Goal: Task Accomplishment & Management: Manage account settings

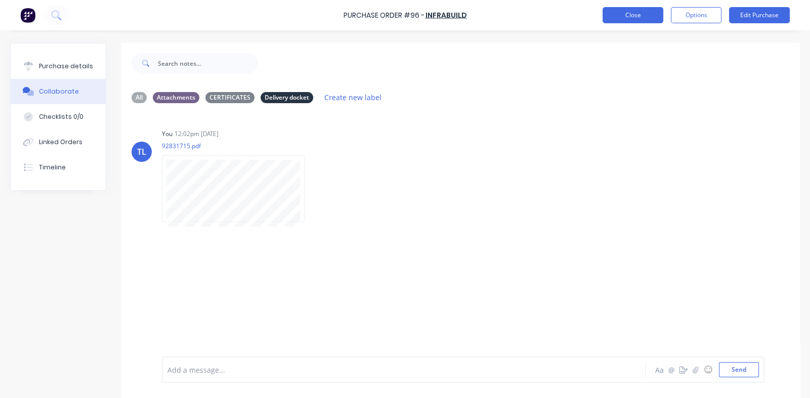
click at [625, 13] on button "Close" at bounding box center [632, 15] width 61 height 16
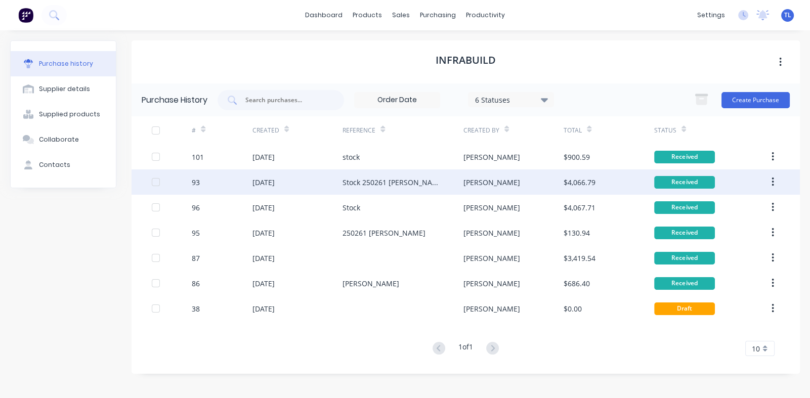
click at [267, 180] on div "[DATE]" at bounding box center [263, 182] width 22 height 11
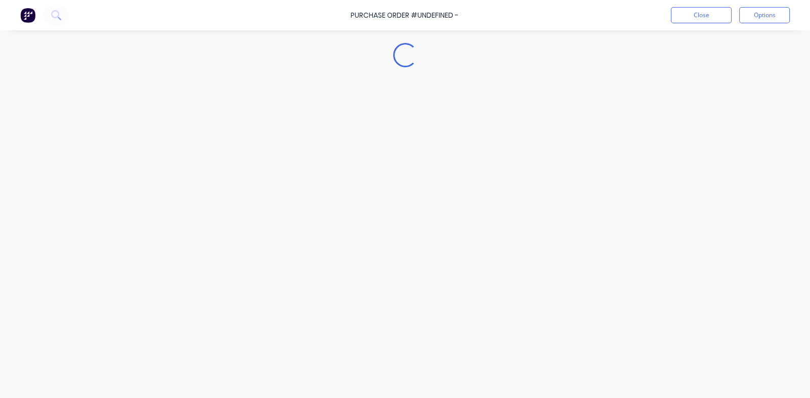
type textarea "x"
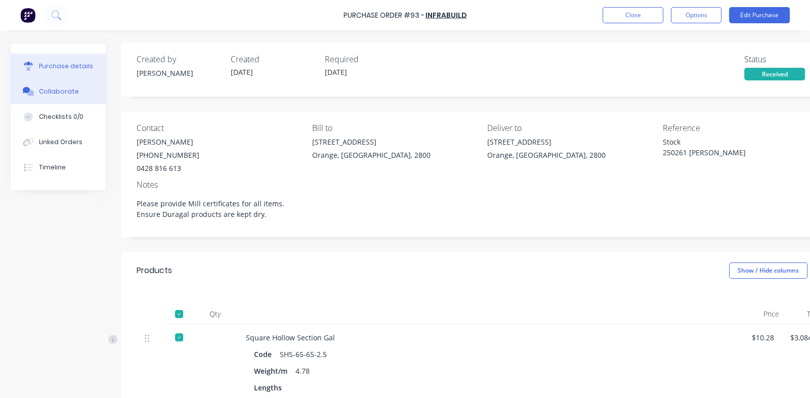
click at [56, 83] on button "Collaborate" at bounding box center [58, 91] width 95 height 25
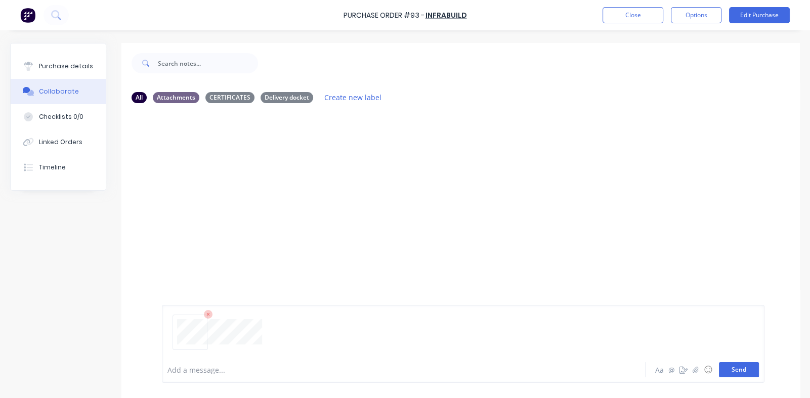
click at [728, 369] on button "Send" at bounding box center [739, 369] width 40 height 15
click at [311, 187] on button "button" at bounding box center [313, 189] width 4 height 15
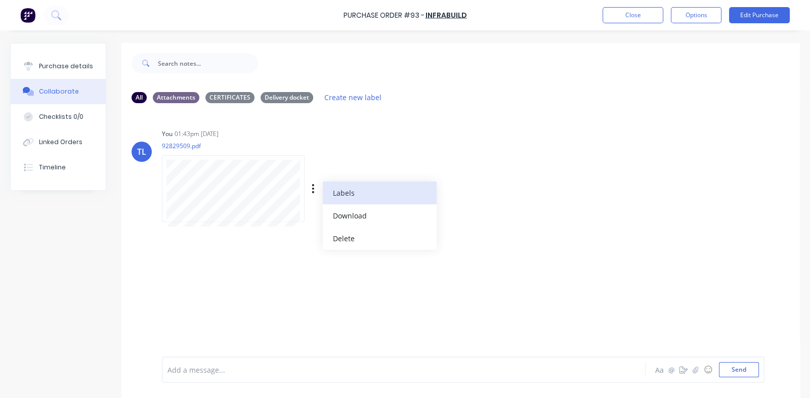
click at [339, 194] on button "Labels" at bounding box center [380, 193] width 114 height 23
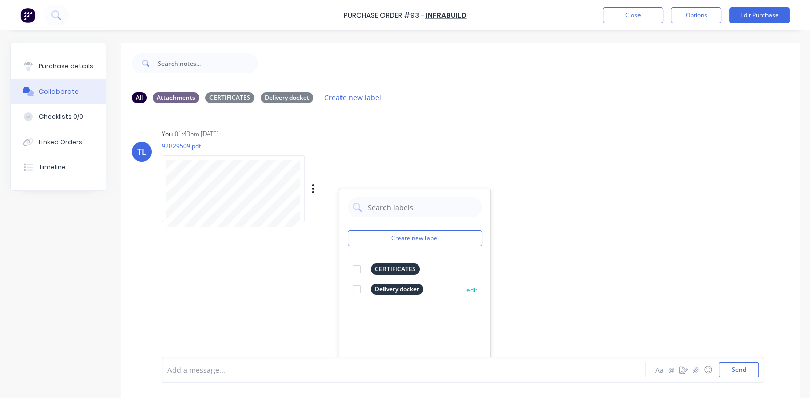
click at [358, 287] on div at bounding box center [356, 289] width 20 height 20
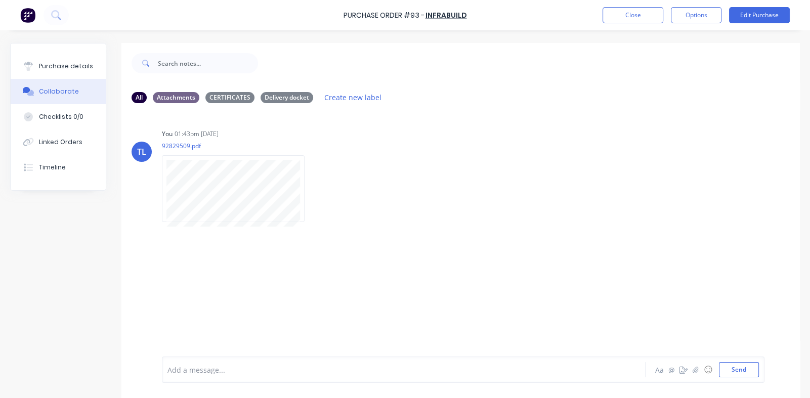
click at [270, 290] on div "TL You 01:43pm [DATE] 92829509.pdf Labels Download Delete" at bounding box center [460, 233] width 678 height 245
click at [225, 100] on div "CERTIFICATES" at bounding box center [229, 97] width 49 height 11
click at [289, 94] on div "Delivery docket" at bounding box center [286, 97] width 53 height 11
click at [724, 370] on button "Send" at bounding box center [739, 369] width 40 height 15
click at [167, 94] on div "Attachments" at bounding box center [176, 97] width 47 height 11
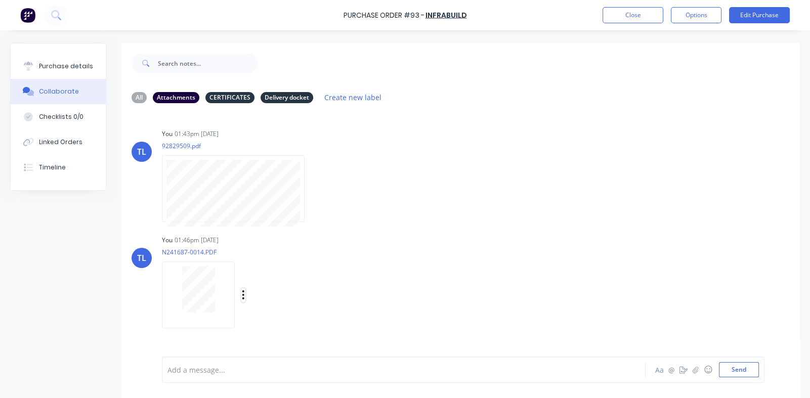
click at [243, 294] on icon "button" at bounding box center [243, 295] width 3 height 12
click at [271, 294] on button "Labels" at bounding box center [310, 297] width 114 height 23
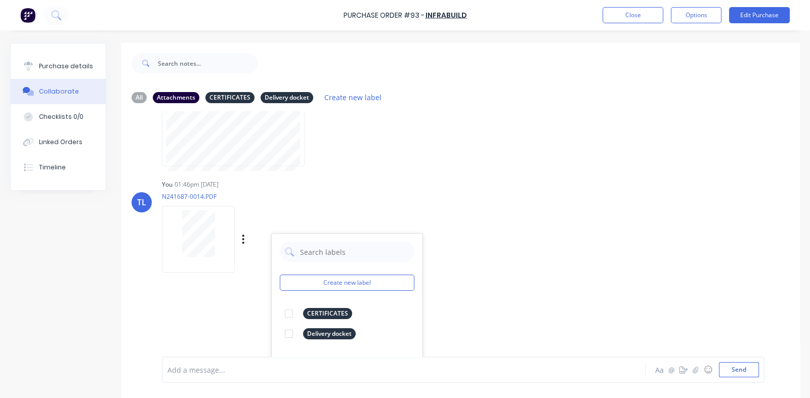
scroll to position [101, 0]
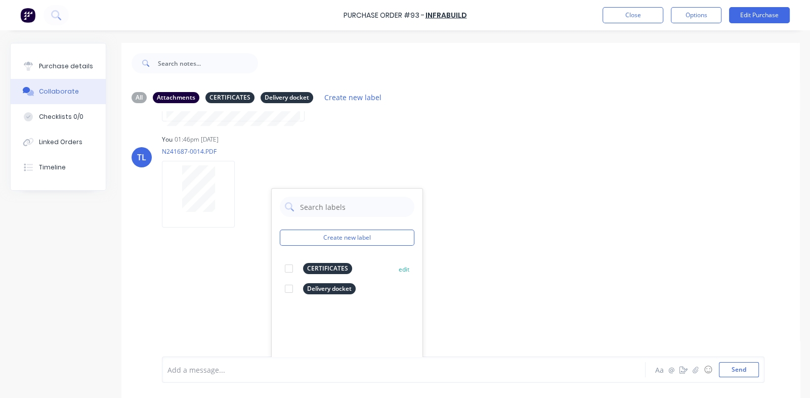
click at [287, 269] on div at bounding box center [289, 268] width 20 height 20
click at [517, 244] on div "TL You 01:43pm [DATE] 92829509.pdf Labels Download Delete TL You 01:46pm [DATE]…" at bounding box center [460, 233] width 678 height 245
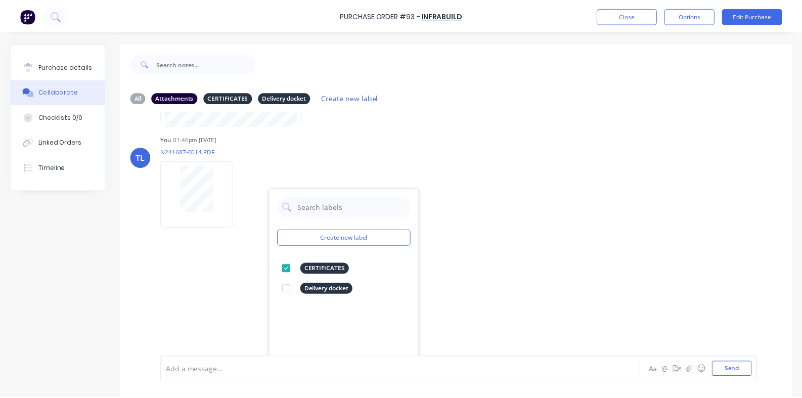
scroll to position [0, 0]
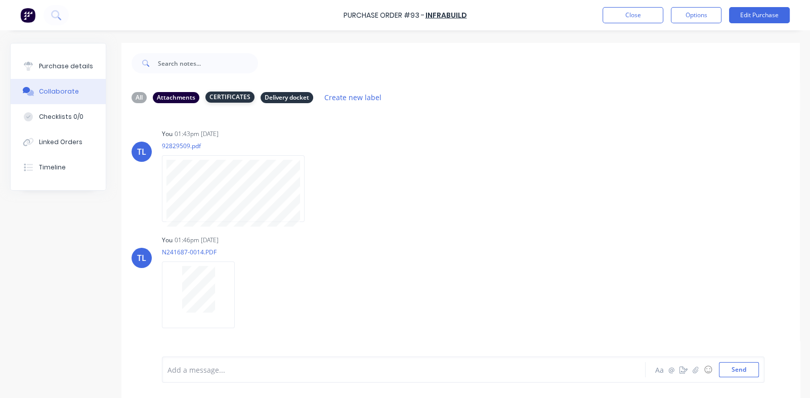
click at [225, 97] on div "CERTIFICATES" at bounding box center [229, 97] width 49 height 11
click at [290, 96] on div "Delivery docket" at bounding box center [286, 97] width 53 height 11
click at [235, 94] on div "CERTIFICATES" at bounding box center [229, 97] width 49 height 11
click at [170, 96] on div "Attachments" at bounding box center [176, 97] width 47 height 11
click at [232, 97] on div "CERTIFICATES" at bounding box center [229, 97] width 49 height 11
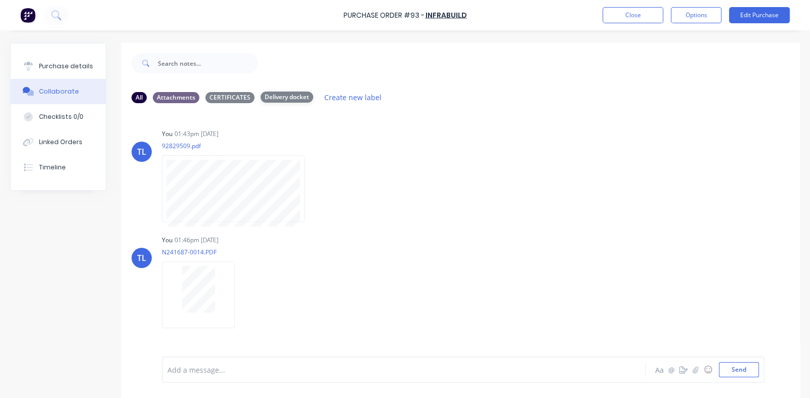
click at [276, 96] on div "Delivery docket" at bounding box center [286, 97] width 53 height 11
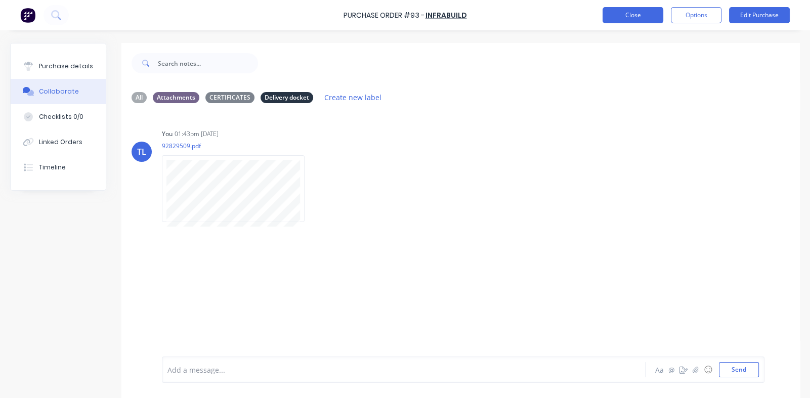
click at [625, 15] on button "Close" at bounding box center [632, 15] width 61 height 16
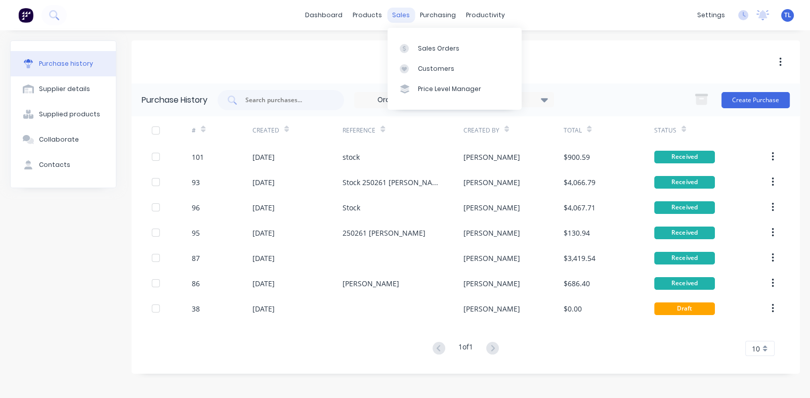
click at [402, 16] on div "sales" at bounding box center [401, 15] width 28 height 15
click at [430, 50] on div "Sales Orders" at bounding box center [438, 48] width 41 height 9
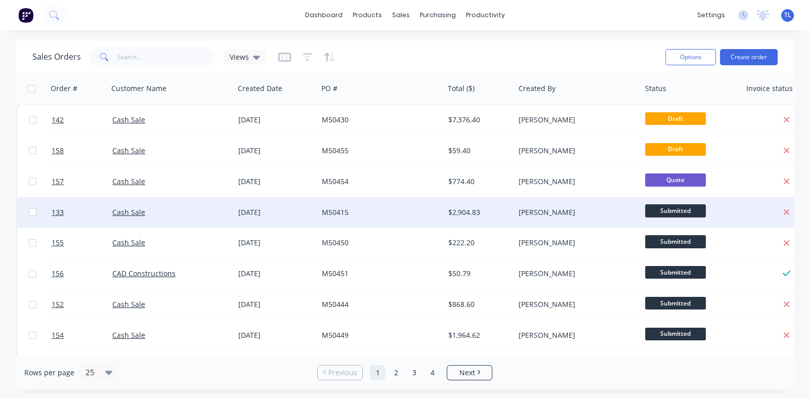
click at [253, 210] on div "[DATE]" at bounding box center [275, 212] width 75 height 10
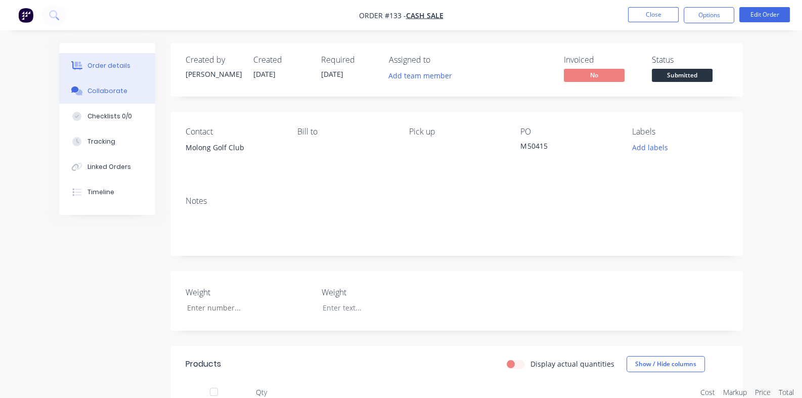
click at [87, 90] on div "Collaborate" at bounding box center [107, 90] width 40 height 9
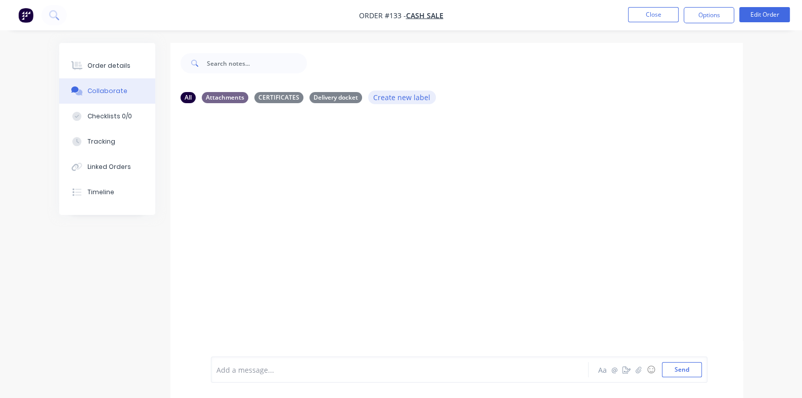
click at [368, 95] on button "Create new label" at bounding box center [402, 98] width 68 height 14
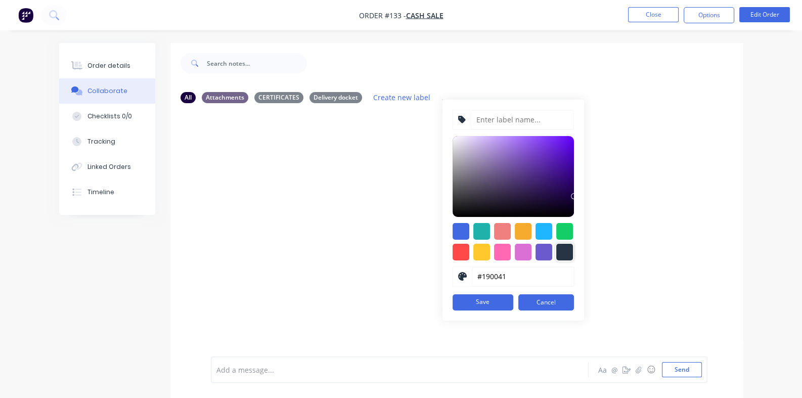
click at [556, 252] on div at bounding box center [564, 252] width 17 height 17
type input "#273444"
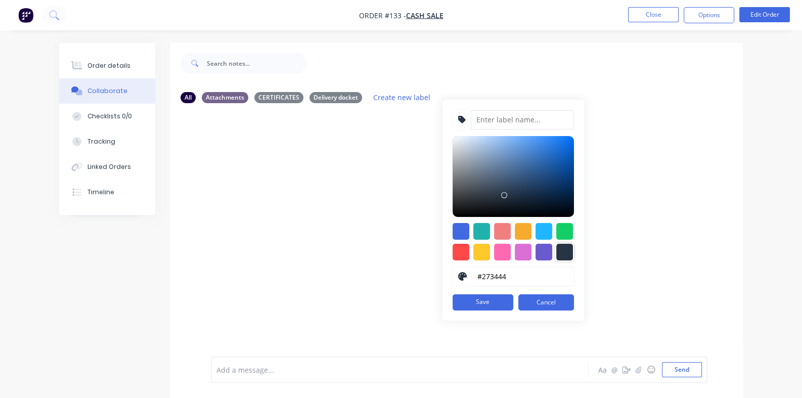
click at [471, 119] on input at bounding box center [522, 119] width 103 height 19
type input "BOM"
click at [453, 305] on button "Save" at bounding box center [483, 302] width 61 height 16
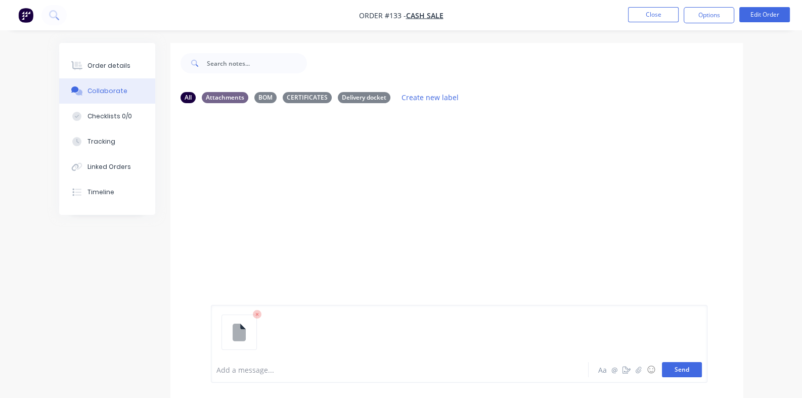
click at [702, 369] on button "Send" at bounding box center [682, 369] width 40 height 15
click at [277, 152] on icon "button" at bounding box center [278, 154] width 3 height 12
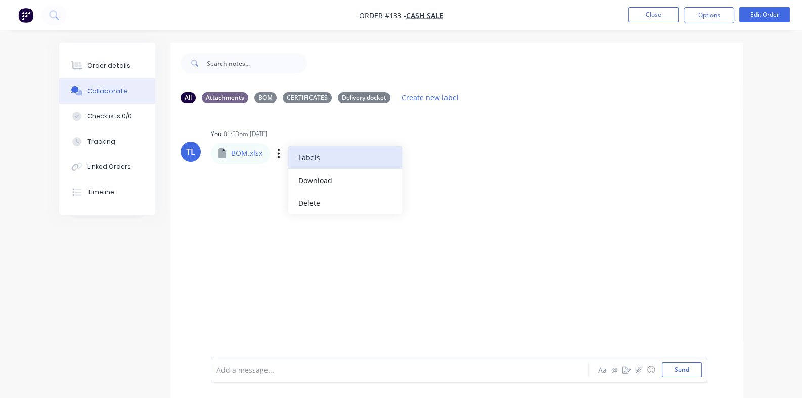
click at [288, 156] on button "Labels" at bounding box center [345, 157] width 114 height 23
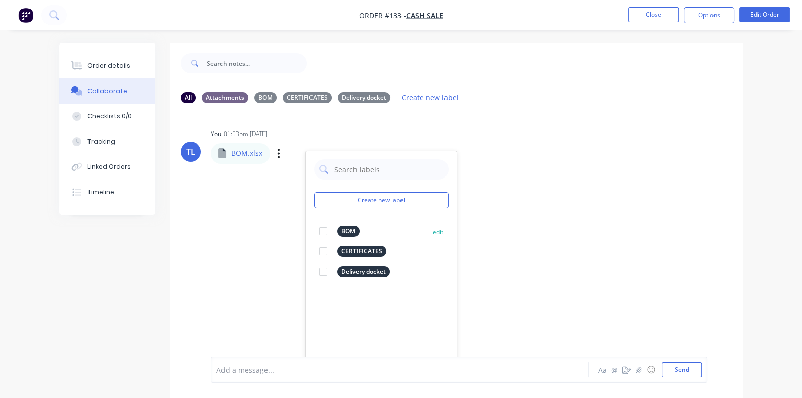
click at [313, 231] on div at bounding box center [323, 231] width 20 height 20
click at [475, 245] on div "TL You 01:53pm [DATE] BOM.xlsx BOM.xlsx Labels Download Delete Create new label…" at bounding box center [456, 233] width 572 height 245
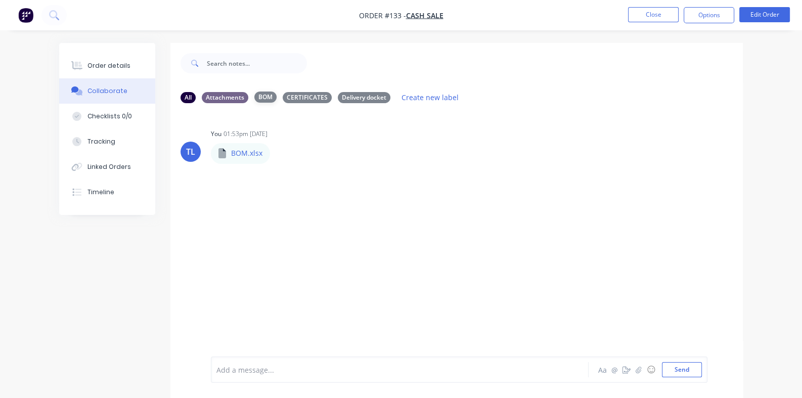
click at [254, 96] on div "BOM" at bounding box center [265, 97] width 22 height 11
click at [254, 94] on div "BOM" at bounding box center [265, 97] width 22 height 11
click at [283, 98] on div "CERTIFICATES" at bounding box center [307, 97] width 49 height 11
click at [254, 100] on div "BOM" at bounding box center [265, 97] width 22 height 11
click at [231, 155] on p "BOM.xlsx" at bounding box center [246, 153] width 31 height 10
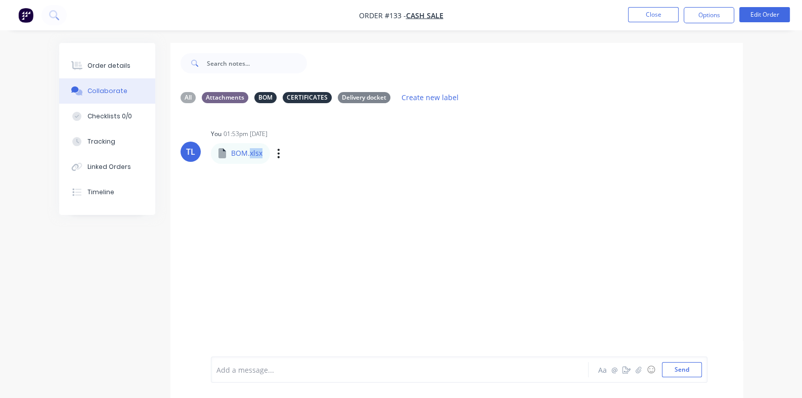
click at [231, 155] on p "BOM.xlsx" at bounding box center [246, 153] width 31 height 10
drag, startPoint x: 202, startPoint y: 155, endPoint x: 172, endPoint y: 153, distance: 30.4
click at [218, 153] on icon at bounding box center [222, 153] width 8 height 10
drag, startPoint x: 172, startPoint y: 153, endPoint x: 218, endPoint y: 191, distance: 60.0
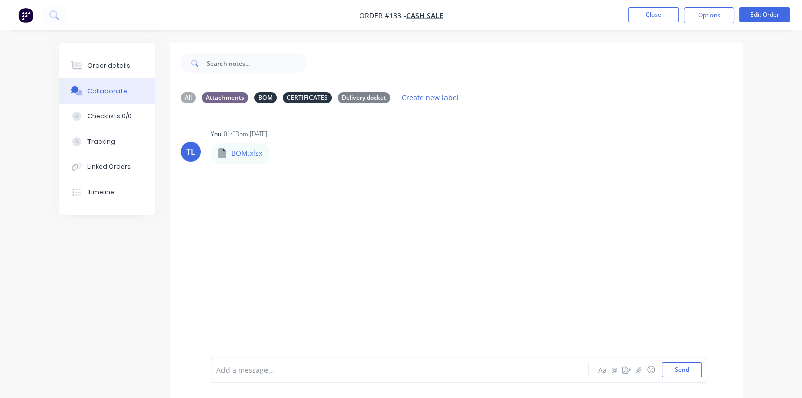
click at [218, 191] on div "TL You 01:53pm [DATE] BOM.xlsx BOM.xlsx Labels Download Delete" at bounding box center [456, 233] width 572 height 245
click at [278, 150] on icon "button" at bounding box center [279, 153] width 2 height 9
click at [288, 203] on button "Delete" at bounding box center [345, 203] width 114 height 23
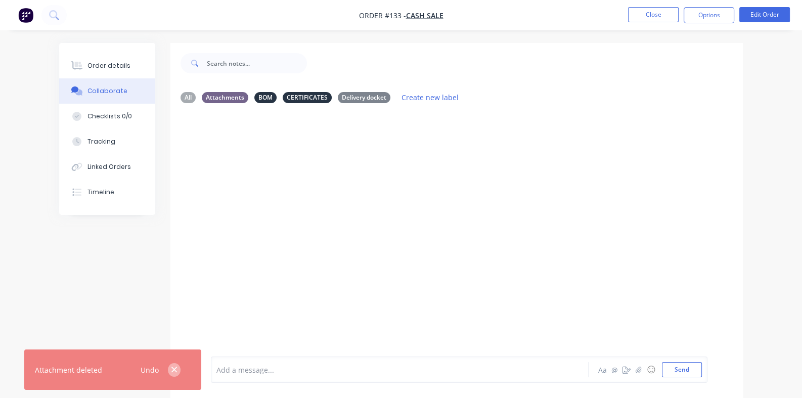
drag, startPoint x: 171, startPoint y: 368, endPoint x: 200, endPoint y: 282, distance: 90.7
click at [172, 368] on icon "button" at bounding box center [174, 369] width 7 height 9
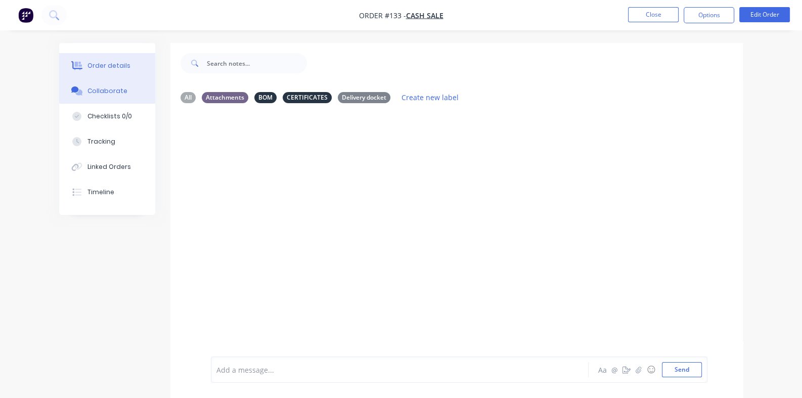
click at [87, 66] on div "Order details" at bounding box center [108, 65] width 43 height 9
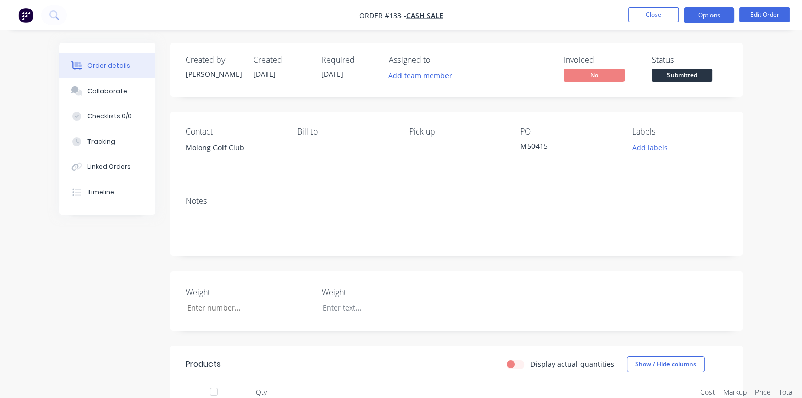
click at [711, 13] on button "Options" at bounding box center [709, 15] width 51 height 16
click at [414, 172] on div "Pick up" at bounding box center [457, 150] width 96 height 46
click at [751, 16] on button "Edit Order" at bounding box center [764, 14] width 51 height 15
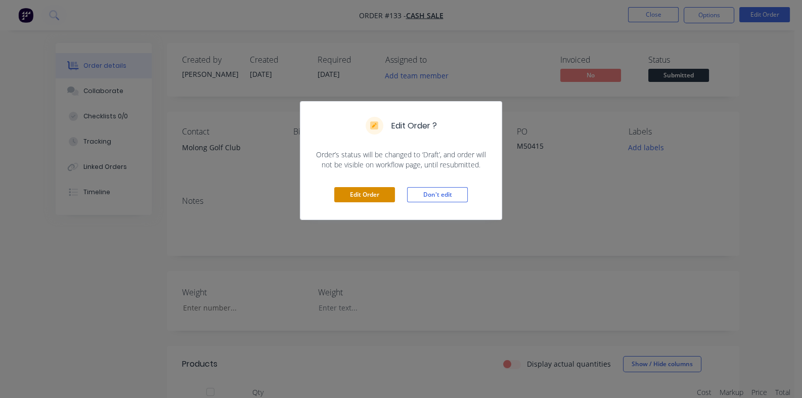
click at [357, 195] on button "Edit Order" at bounding box center [364, 194] width 61 height 15
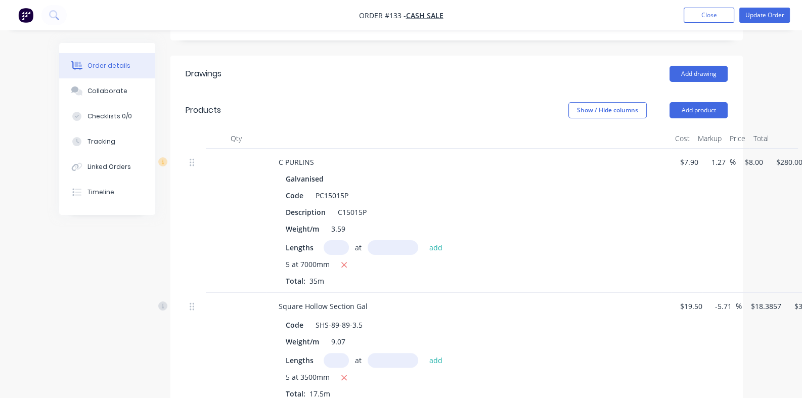
scroll to position [303, 0]
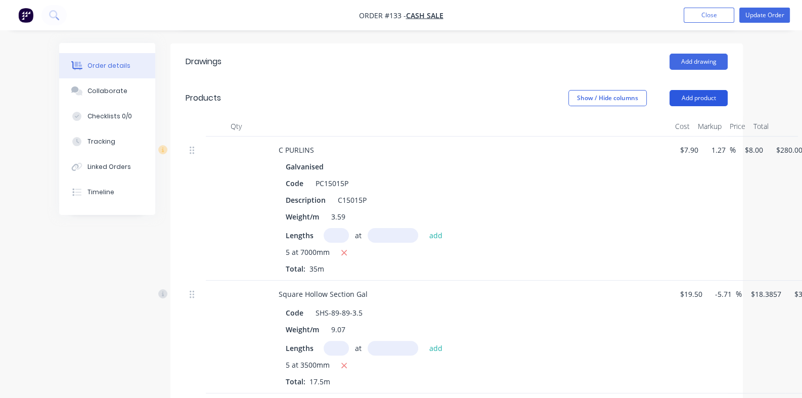
click at [728, 101] on button "Add product" at bounding box center [699, 98] width 58 height 16
